Goal: Information Seeking & Learning: Find specific fact

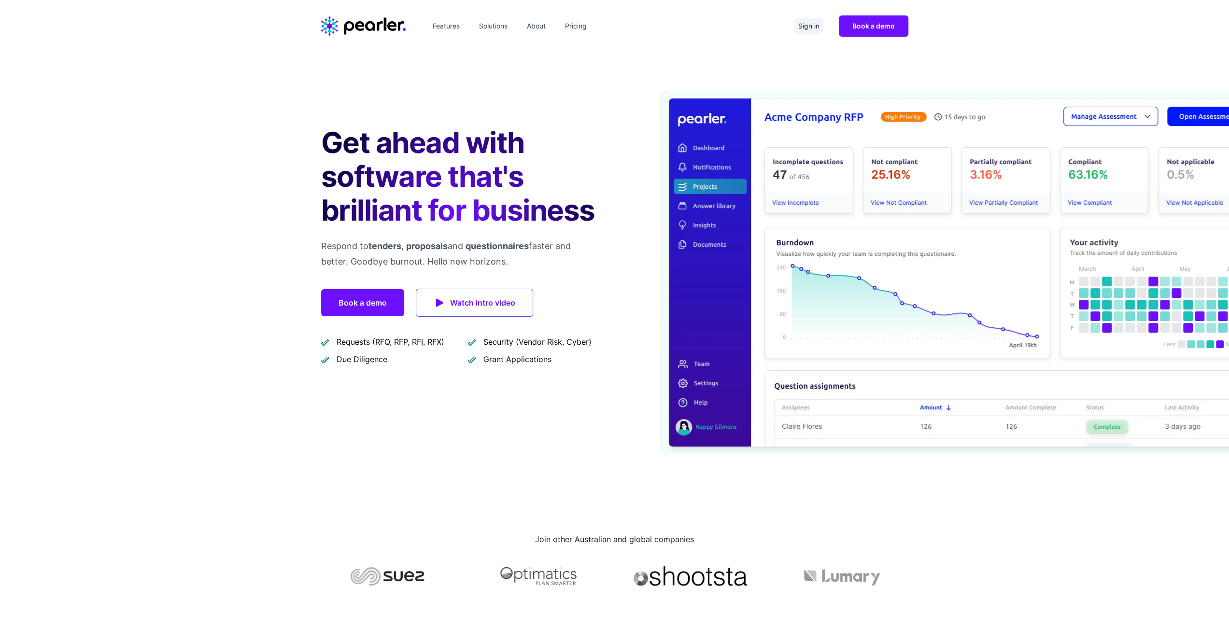
click at [814, 25] on link "Sign in" at bounding box center [808, 25] width 29 height 15
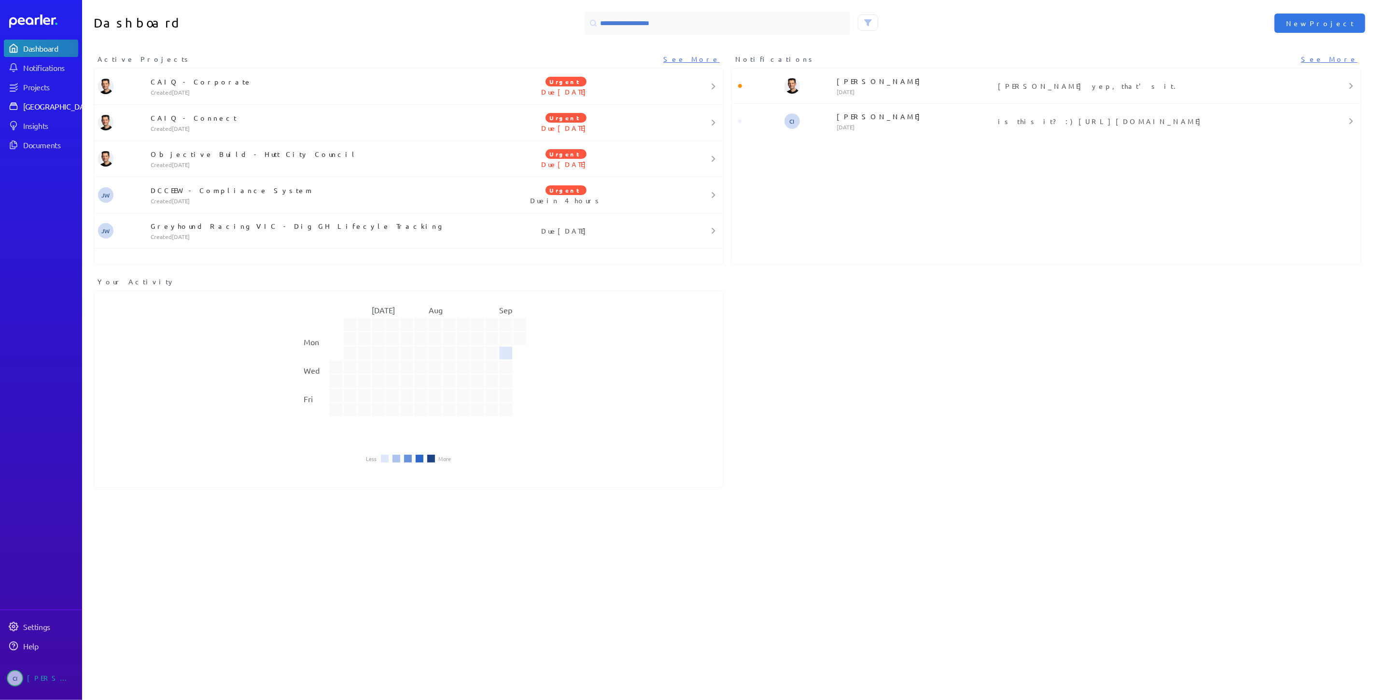
click at [36, 107] on div "Answer Library" at bounding box center [59, 106] width 72 height 10
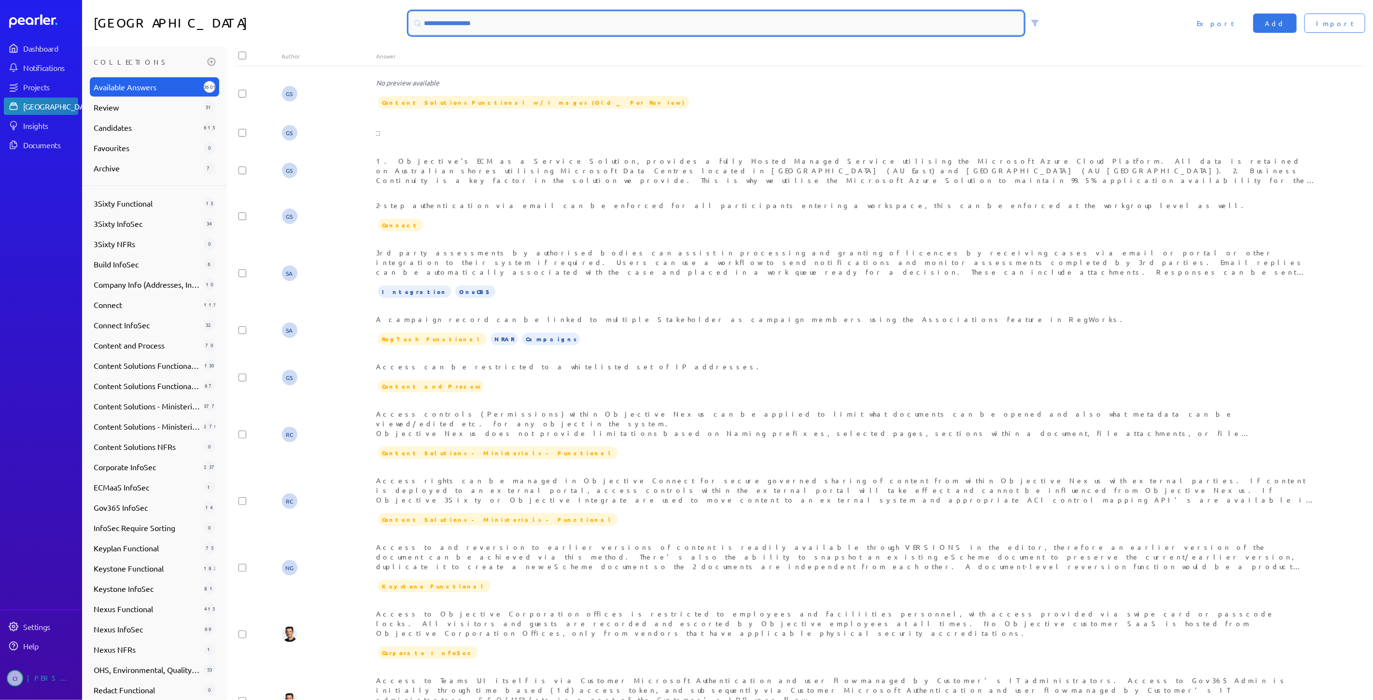
click at [573, 15] on input at bounding box center [716, 23] width 615 height 23
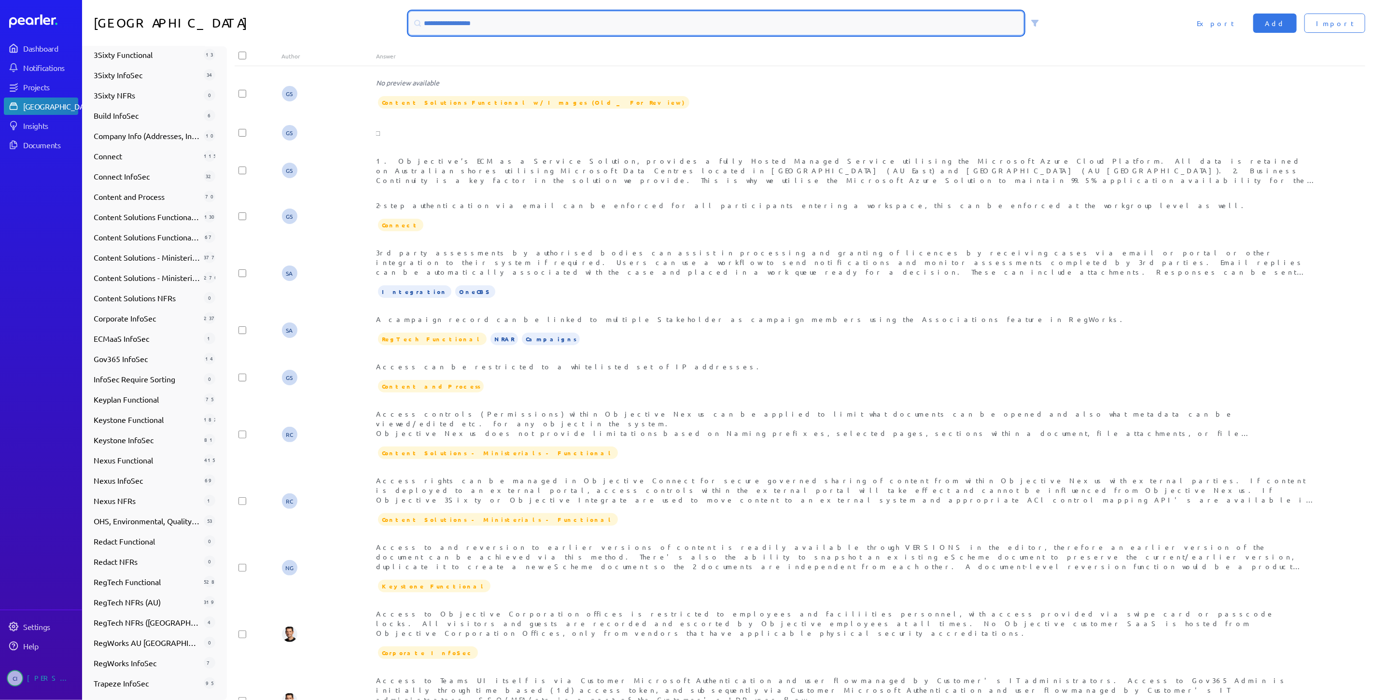
scroll to position [149, 0]
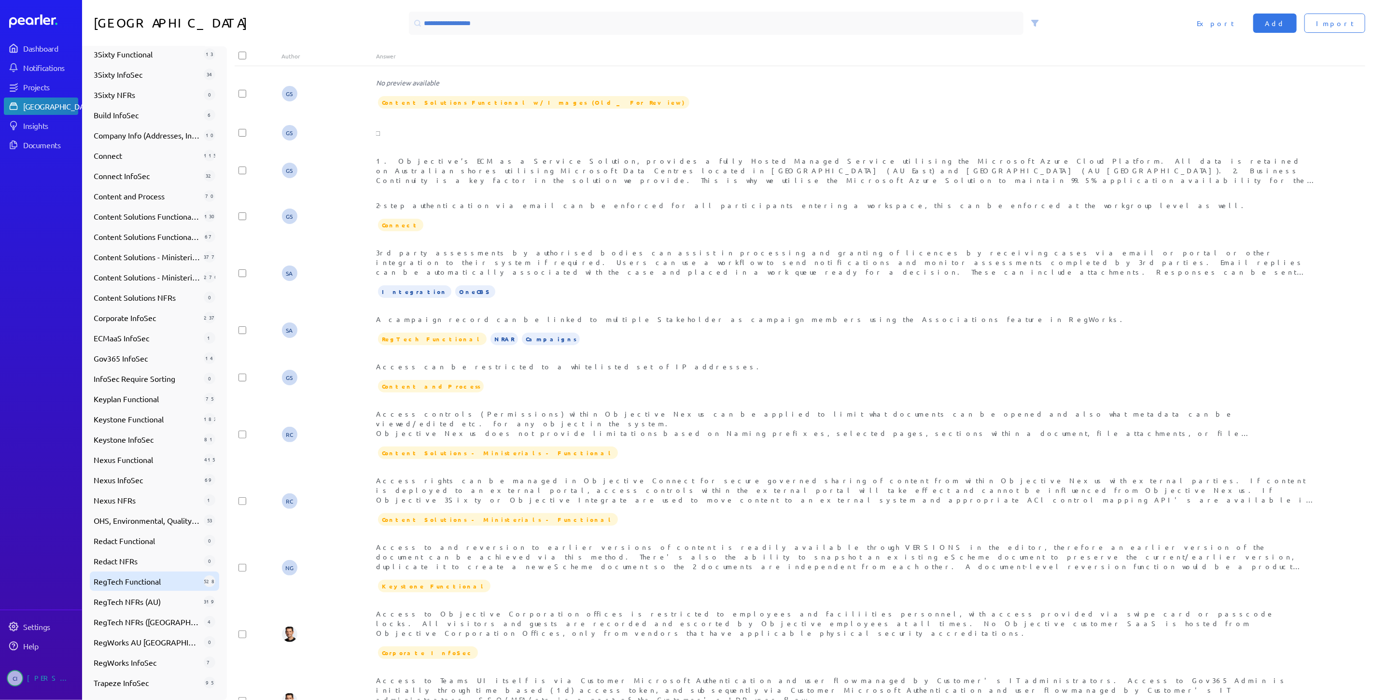
click at [163, 578] on span "RegTech Functional" at bounding box center [147, 582] width 106 height 12
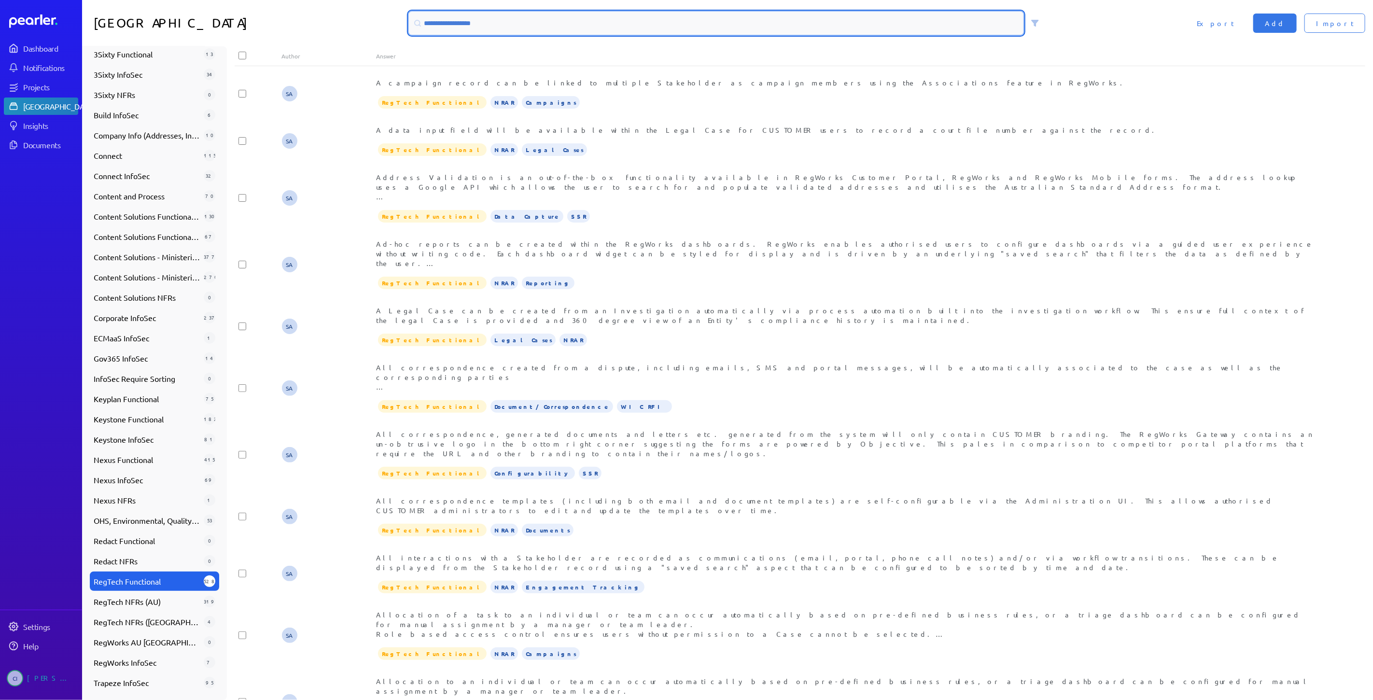
click at [460, 23] on input at bounding box center [716, 23] width 615 height 23
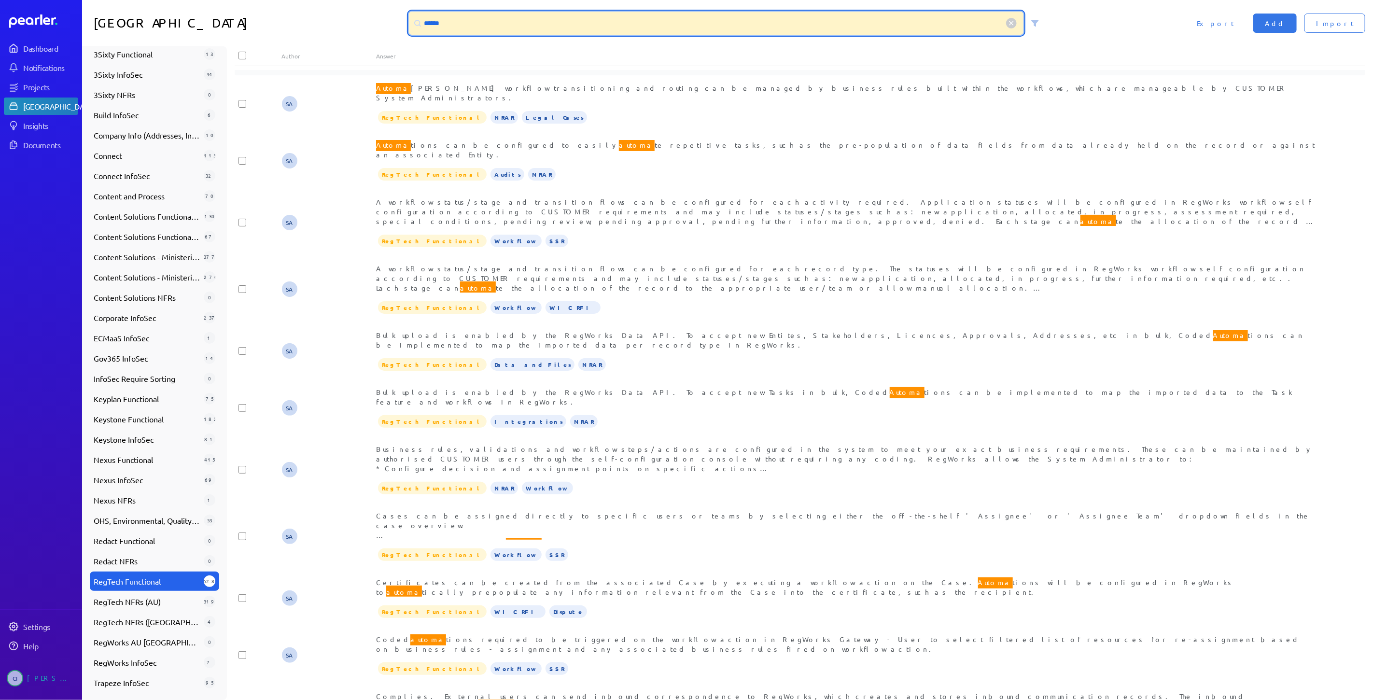
scroll to position [483, 0]
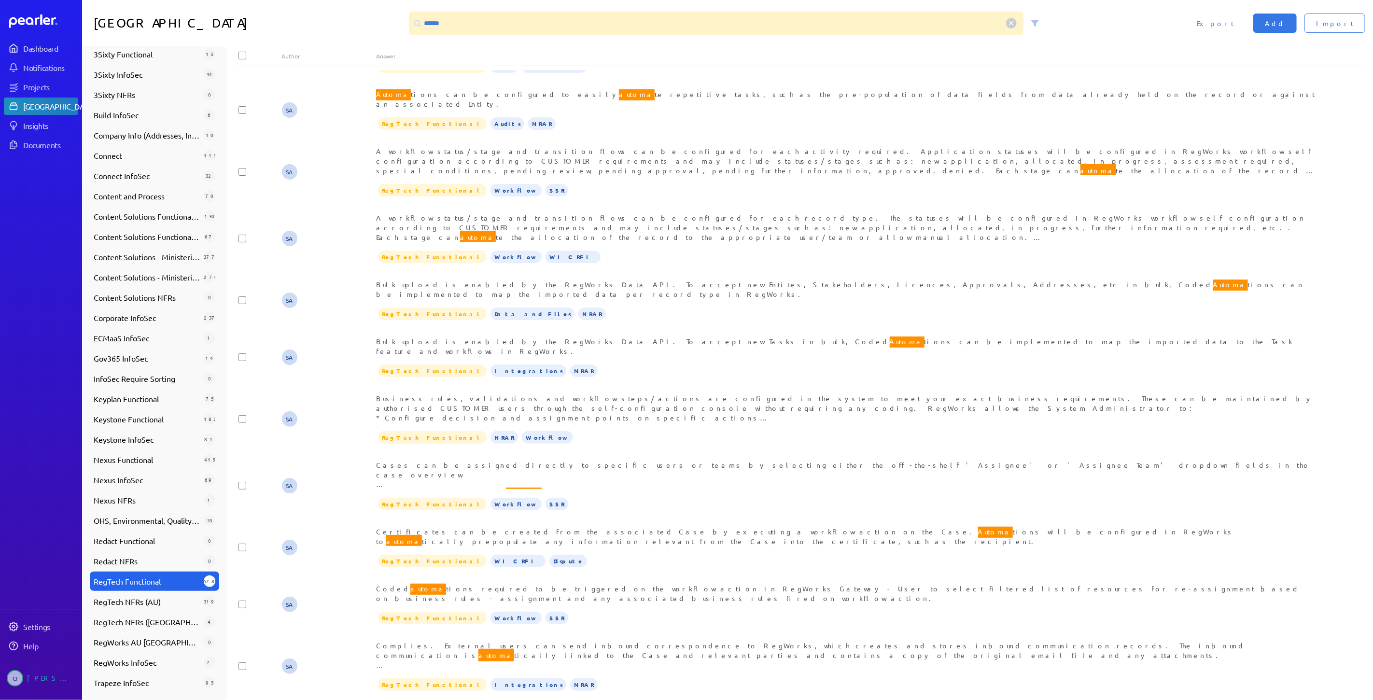
click at [419, 28] on div at bounding box center [417, 22] width 17 height 17
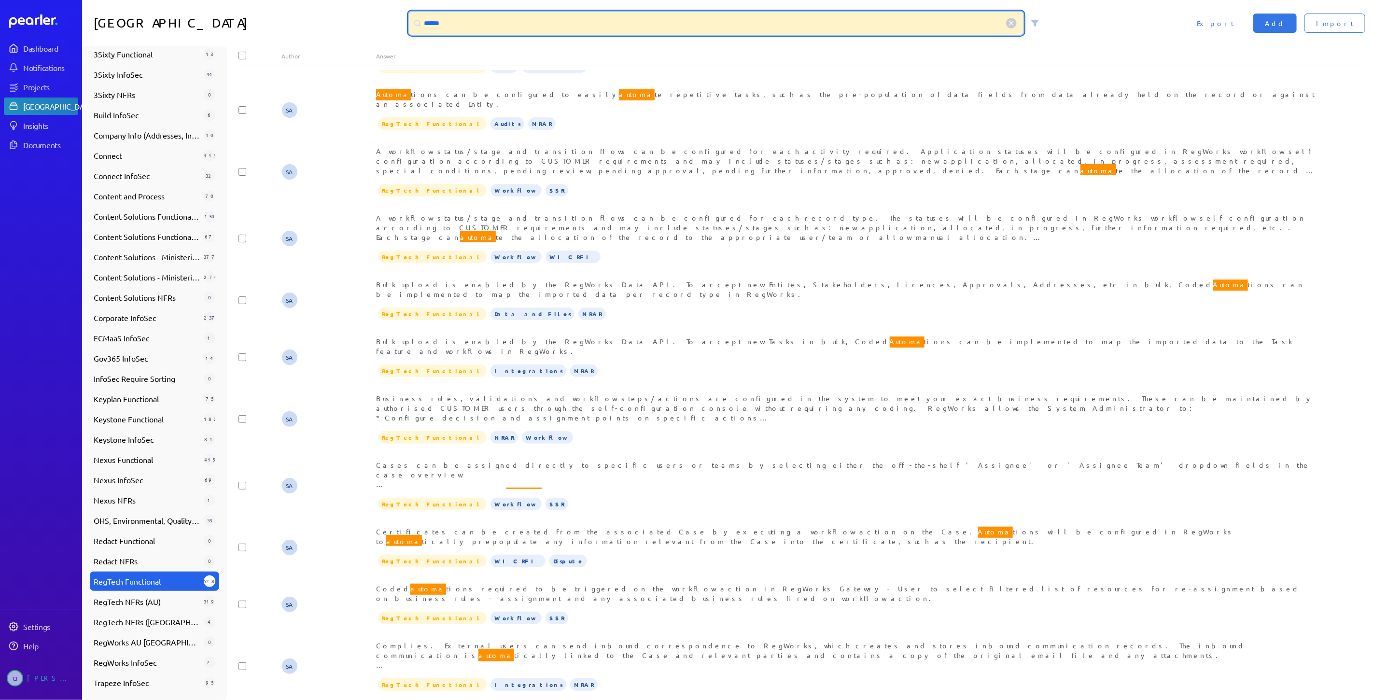
click at [436, 20] on input "******" at bounding box center [716, 23] width 615 height 23
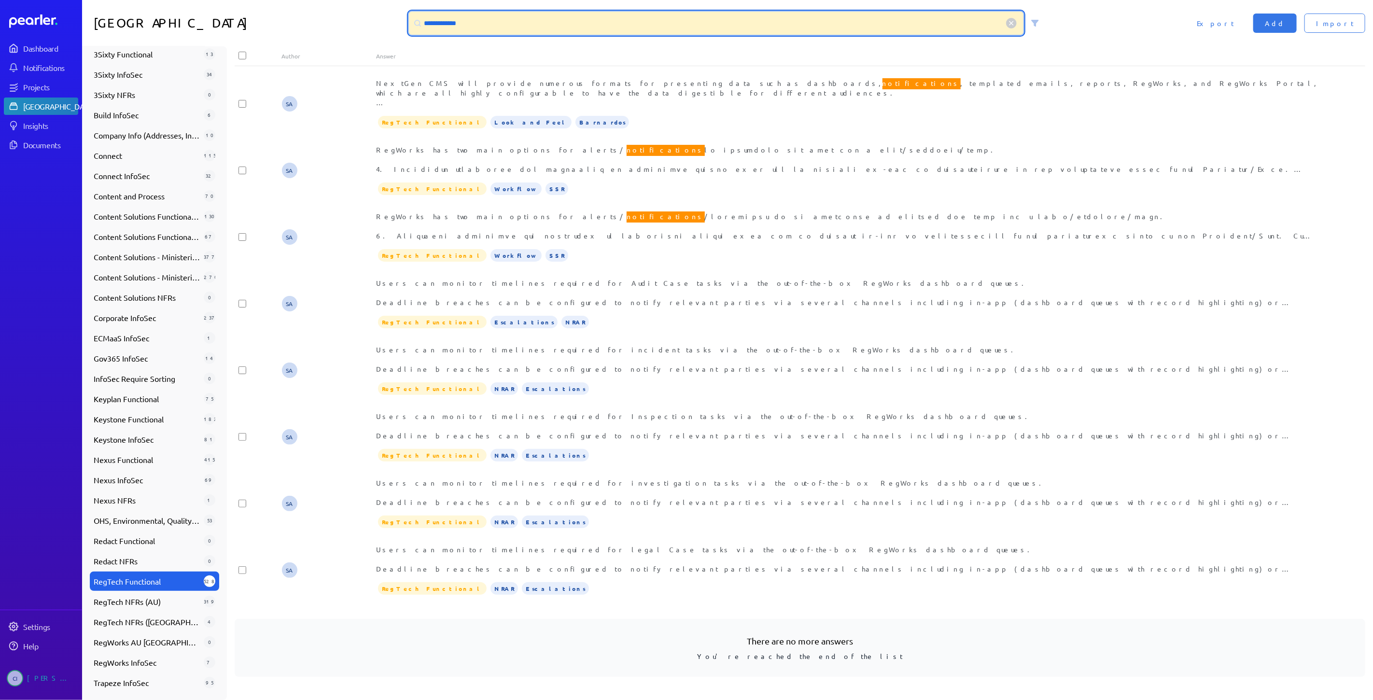
scroll to position [303, 0]
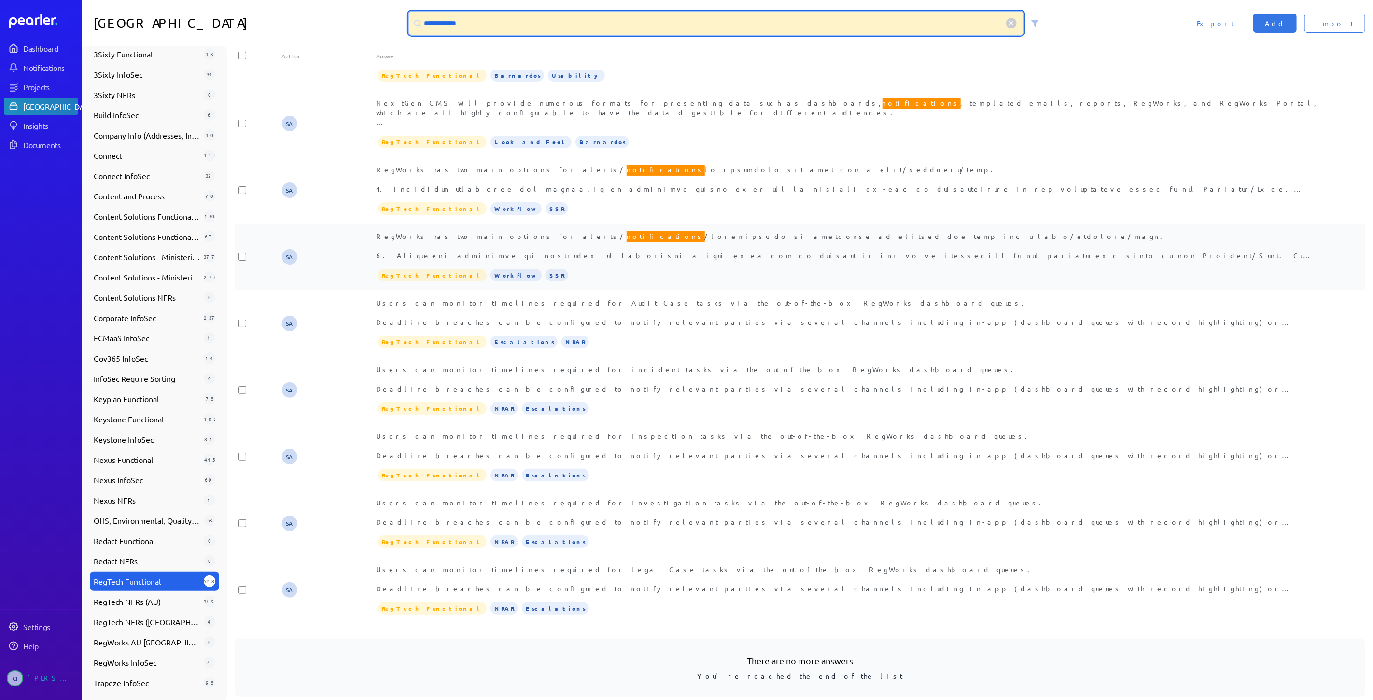
type input "**********"
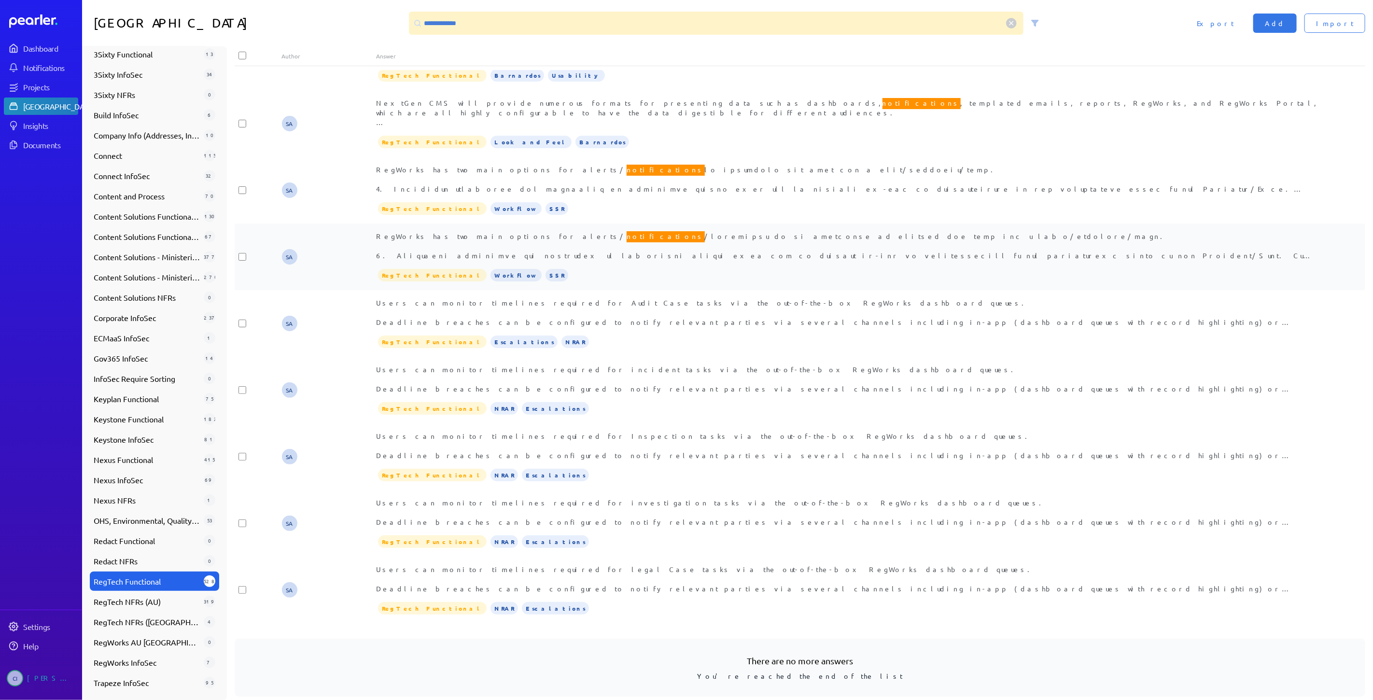
click at [634, 231] on div "RegWorks has two main options for alerts/ notifications" at bounding box center [847, 245] width 943 height 29
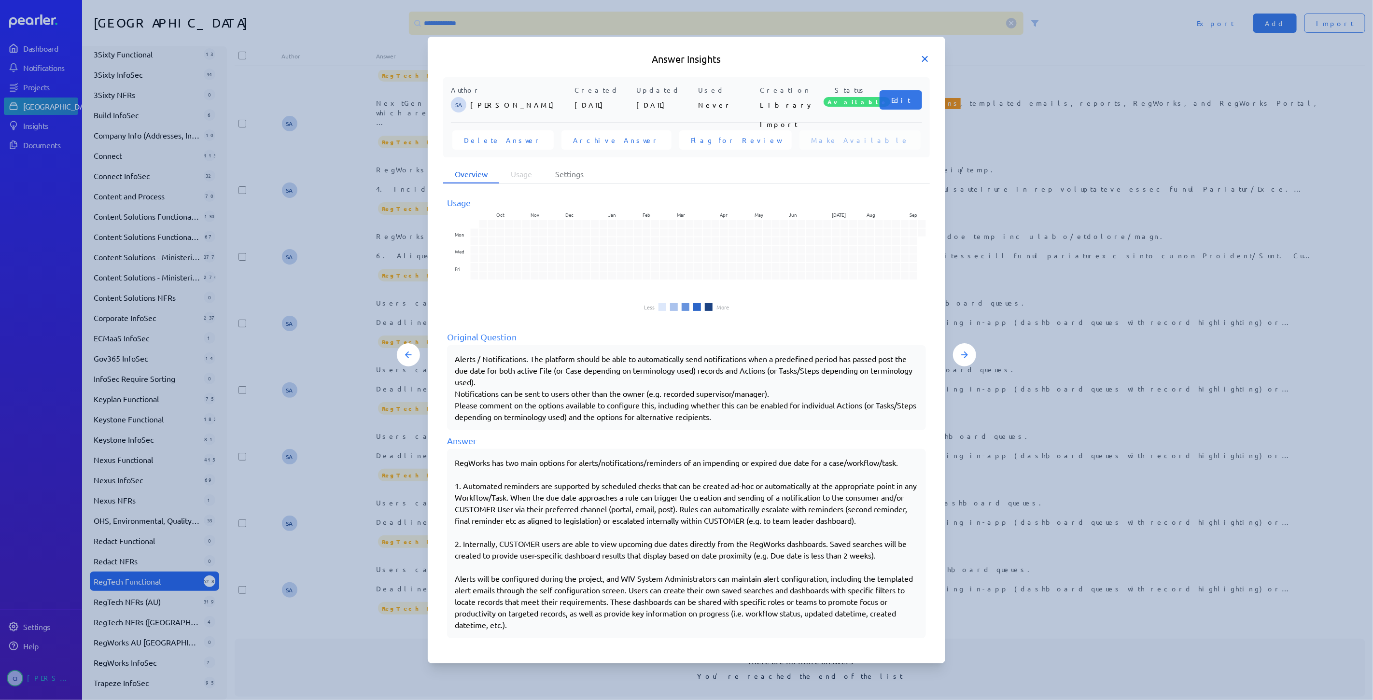
click at [924, 57] on icon at bounding box center [925, 58] width 5 height 5
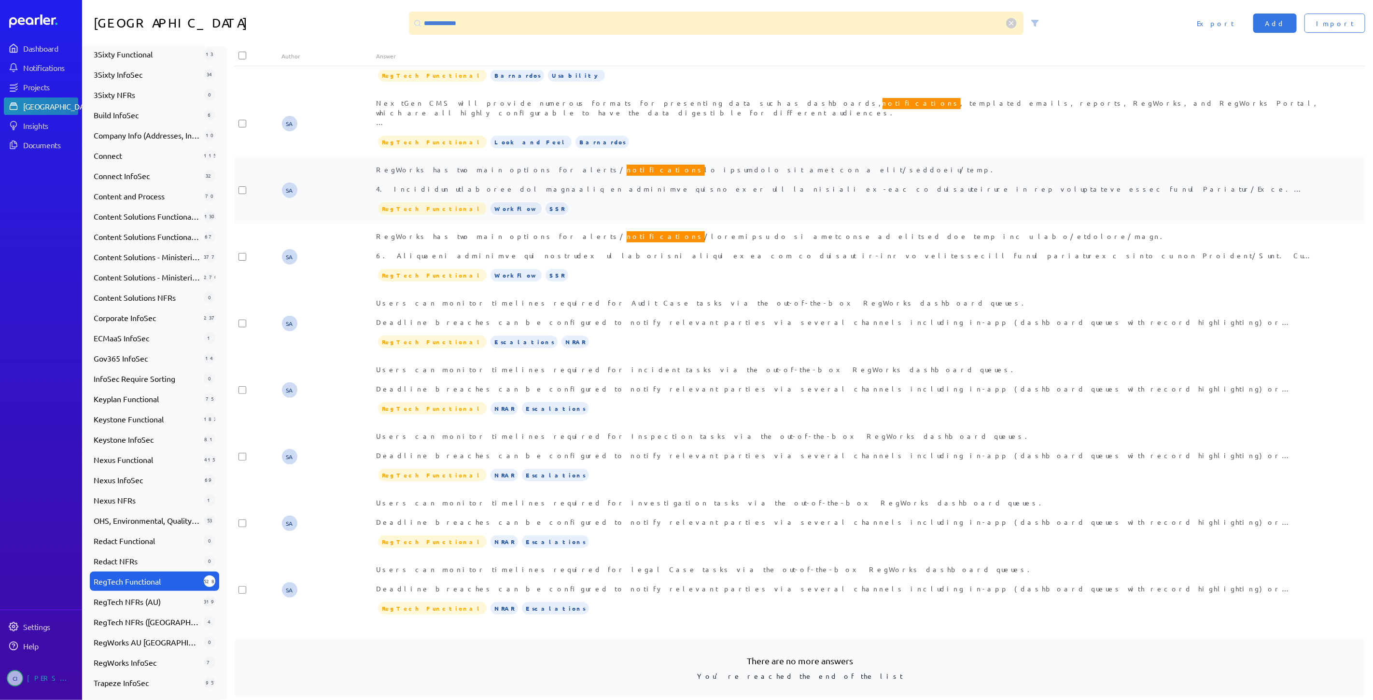
click at [737, 165] on div "RegWorks has two main options for alerts/ notifications" at bounding box center [847, 179] width 943 height 29
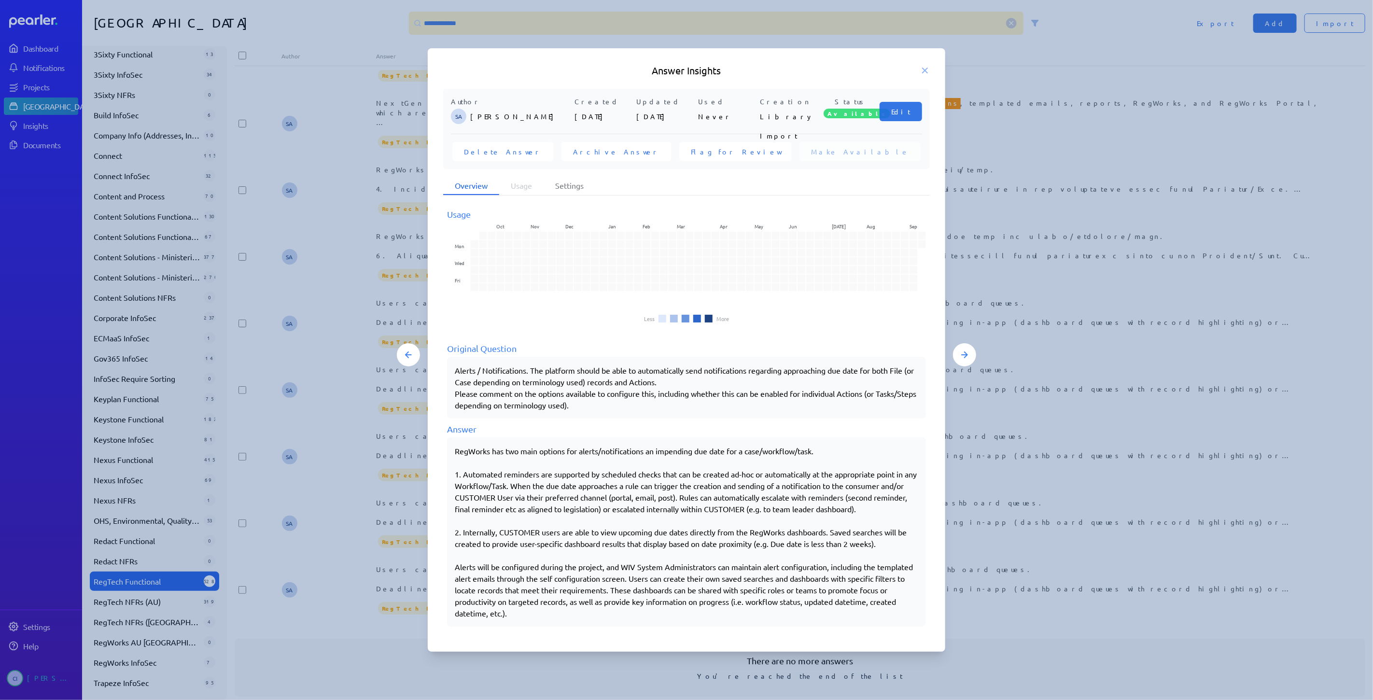
drag, startPoint x: 476, startPoint y: 460, endPoint x: 640, endPoint y: 629, distance: 234.9
click at [640, 629] on div "Usage Oct Nov Dec Jan Feb Mar Apr May Jun Jul Aug Sep Mon Wed Fri Less More Ori…" at bounding box center [686, 416] width 487 height 440
copy div "gWorks has two main options for alerts/notifications an impending due date for …"
